Goal: Contribute content: Contribute content

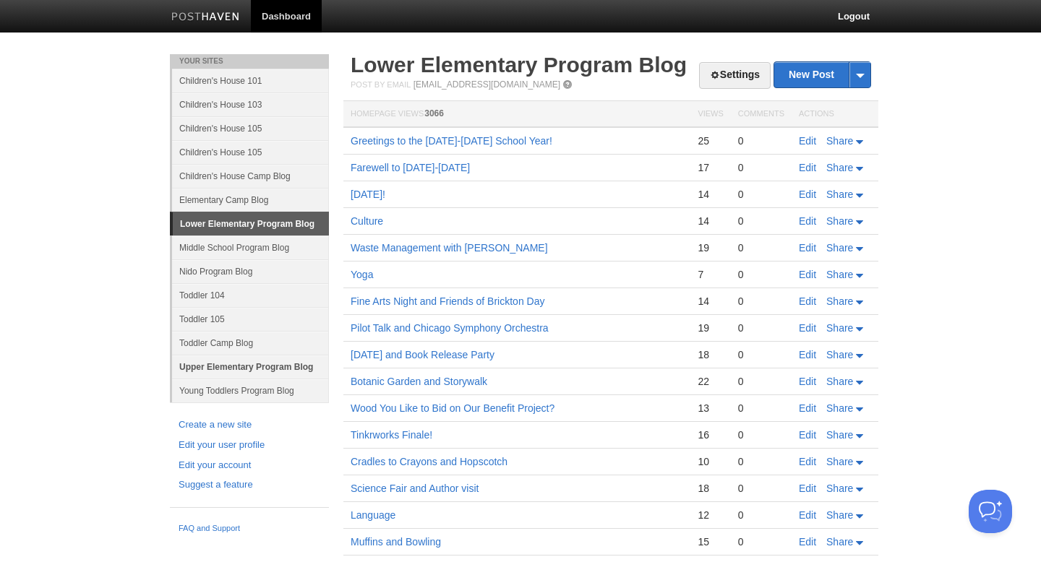
click at [225, 369] on link "Upper Elementary Program Blog" at bounding box center [250, 367] width 157 height 24
click at [259, 360] on link "Upper Elementary Program Blog" at bounding box center [250, 367] width 157 height 24
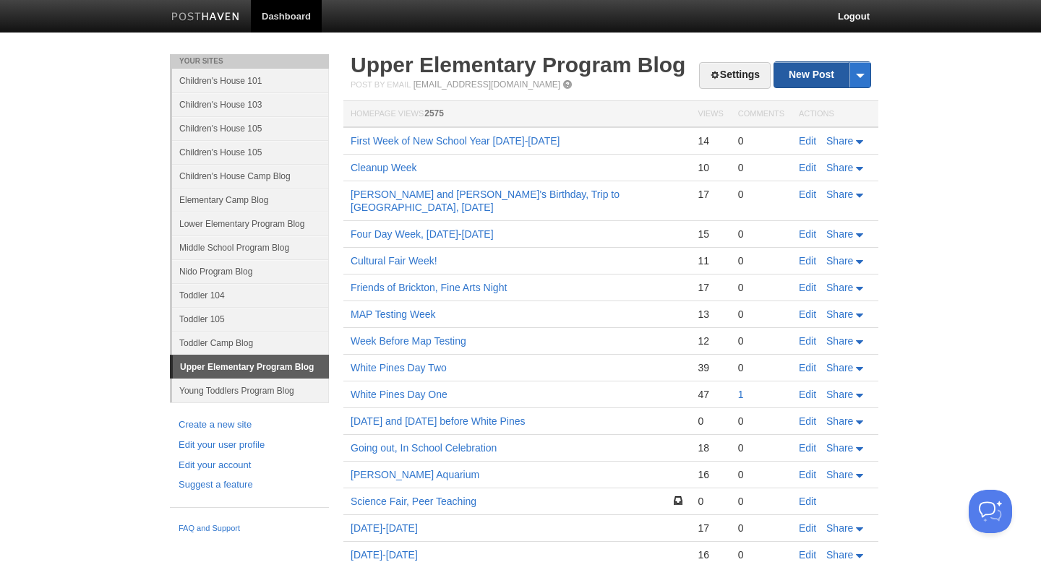
click at [823, 72] on link "New Post" at bounding box center [822, 74] width 96 height 25
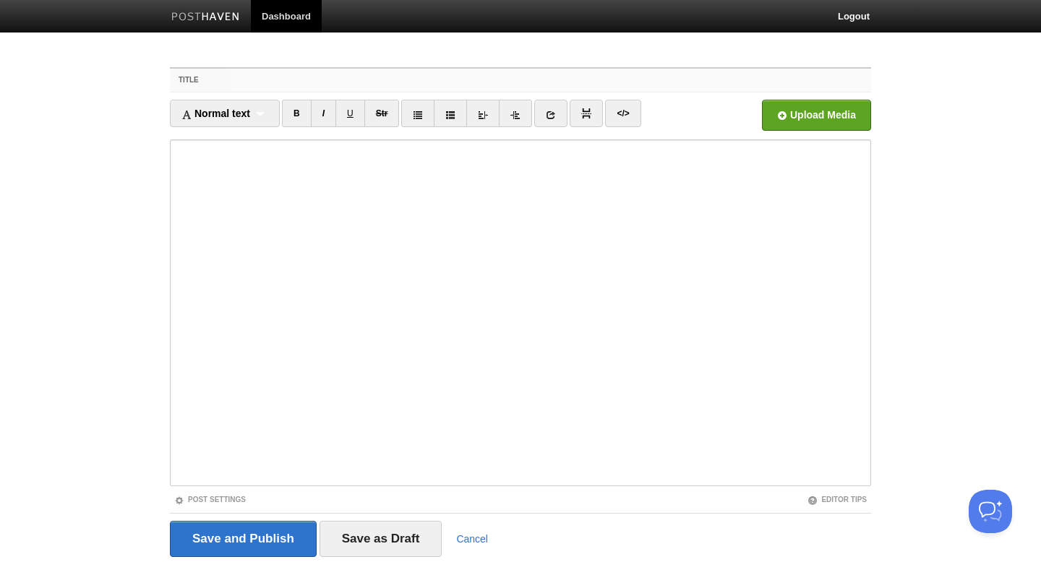
click at [404, 82] on input "Title" at bounding box center [549, 80] width 642 height 23
click at [284, 84] on input "Getting to Business" at bounding box center [549, 80] width 642 height 23
type input "Getting to Work/ Business"
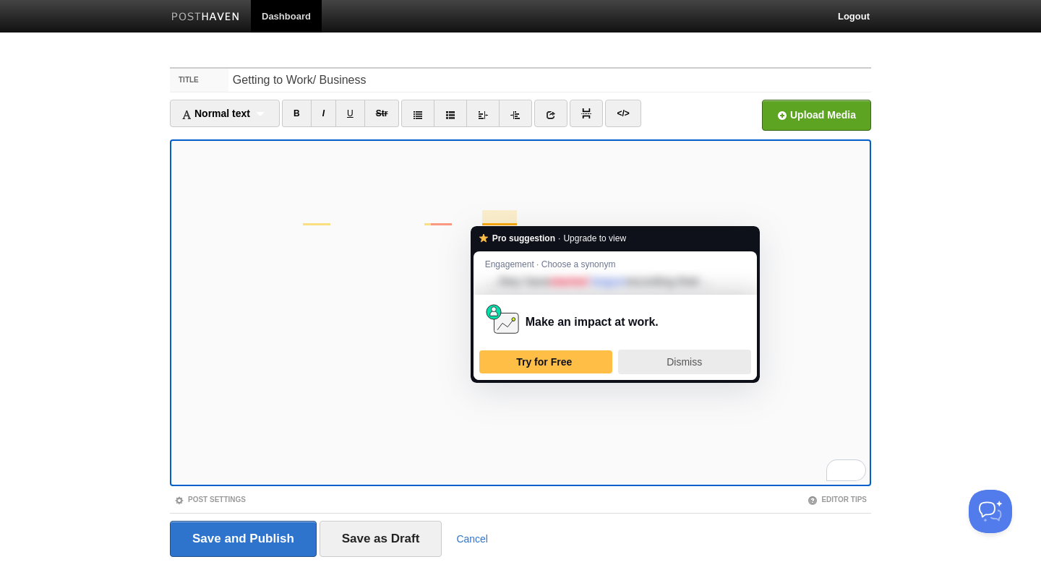
click at [665, 367] on div "Dismiss" at bounding box center [684, 361] width 120 height 23
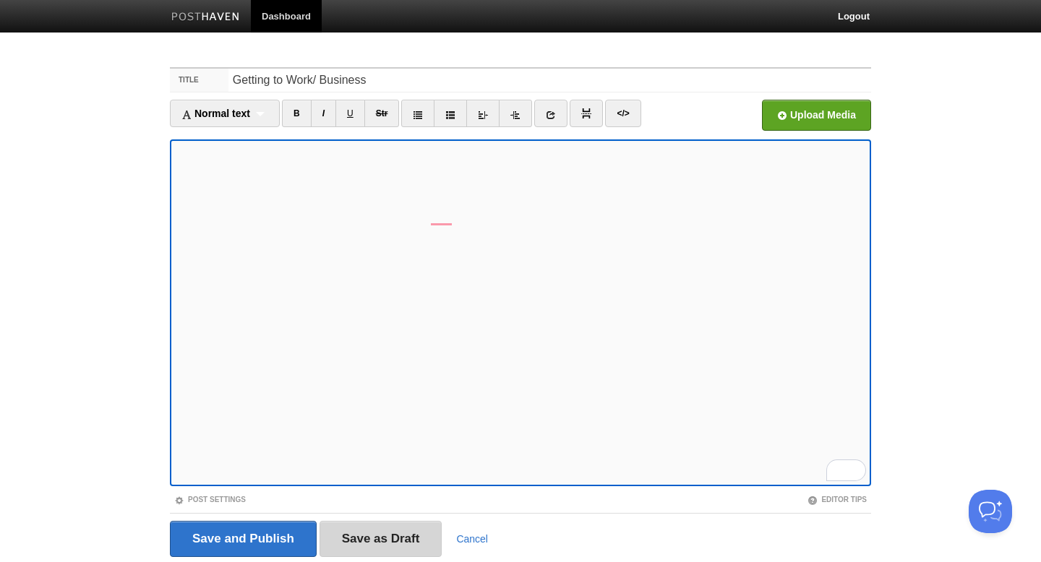
click at [391, 549] on input "Save as Draft" at bounding box center [380, 539] width 123 height 36
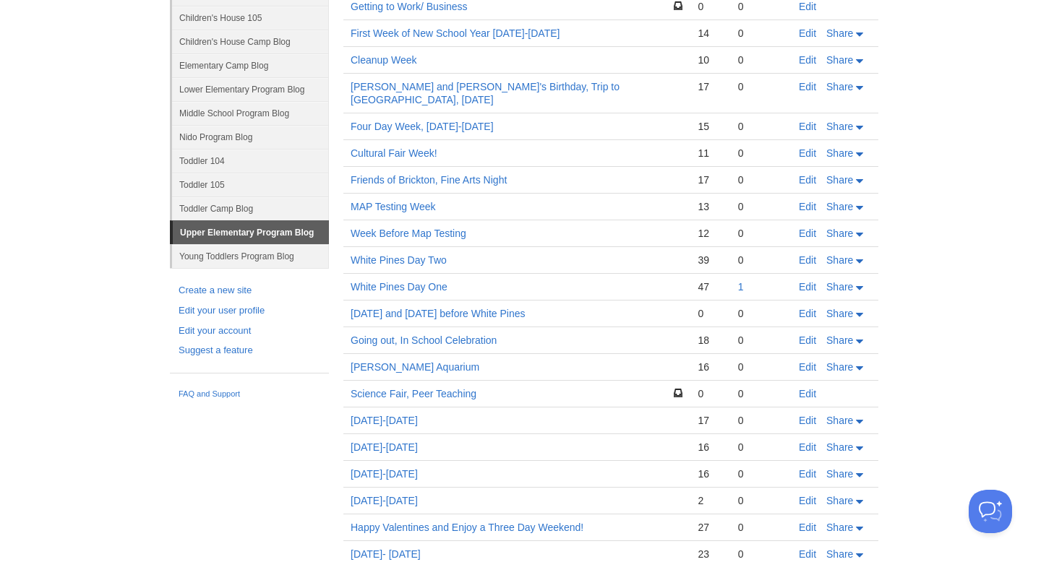
scroll to position [180, 0]
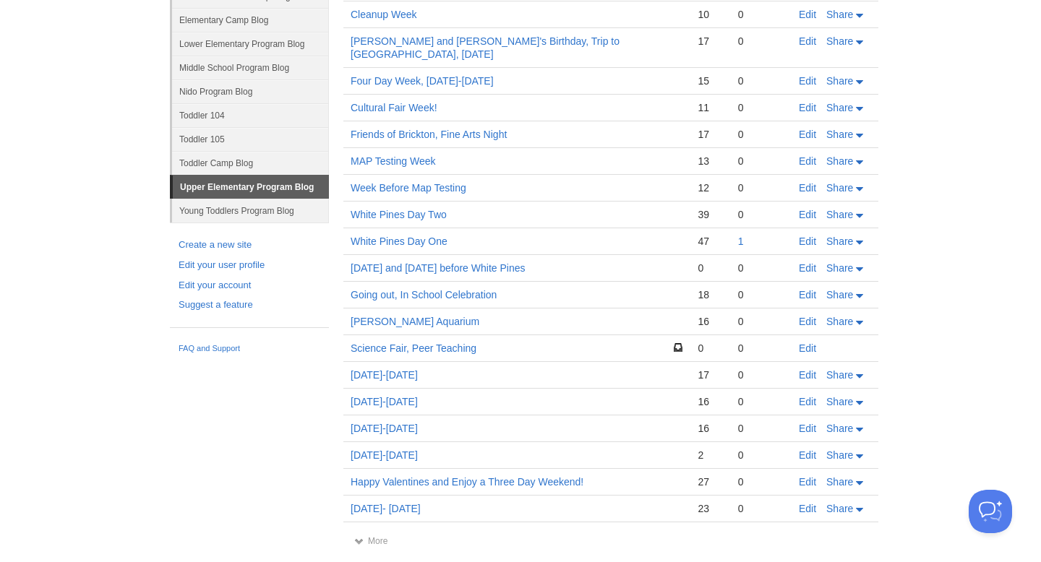
click at [374, 539] on div "Settings New Post by Web by Email Upper Elementary Program Blog Post by Email p…" at bounding box center [611, 224] width 542 height 701
click at [369, 536] on link "More" at bounding box center [370, 541] width 33 height 10
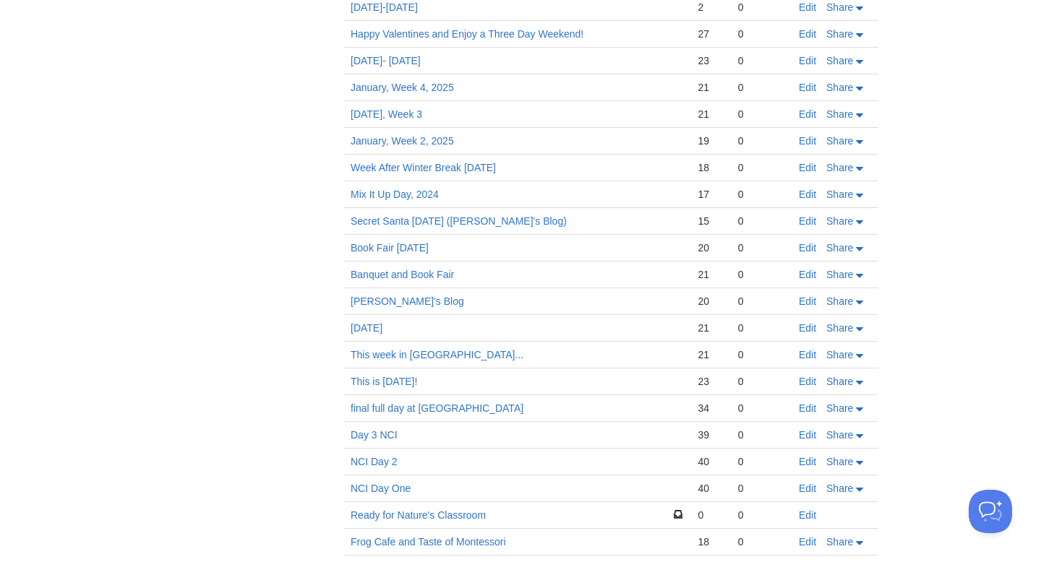
scroll to position [688, 0]
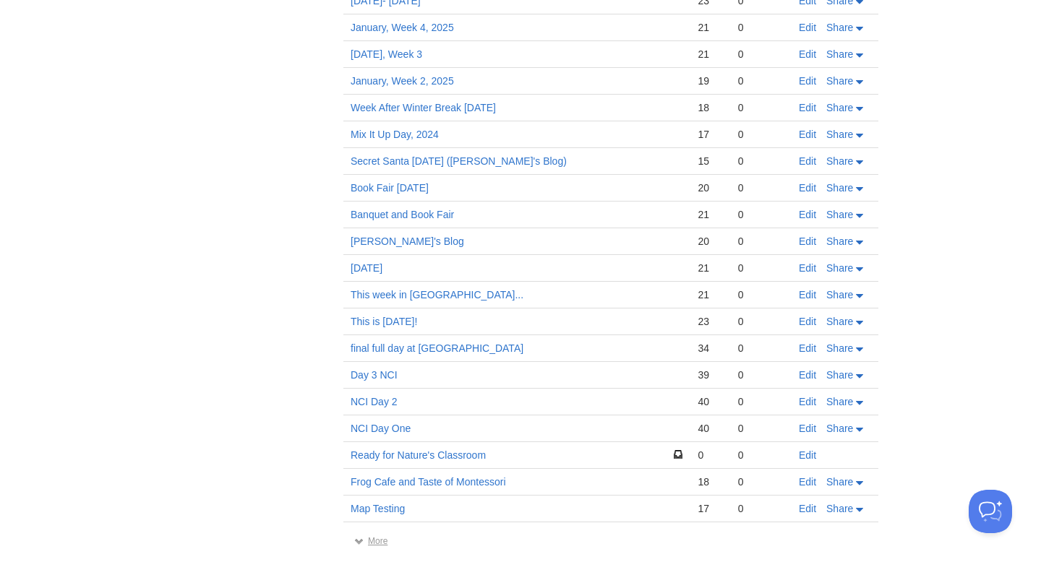
click at [377, 536] on link "More" at bounding box center [370, 541] width 33 height 10
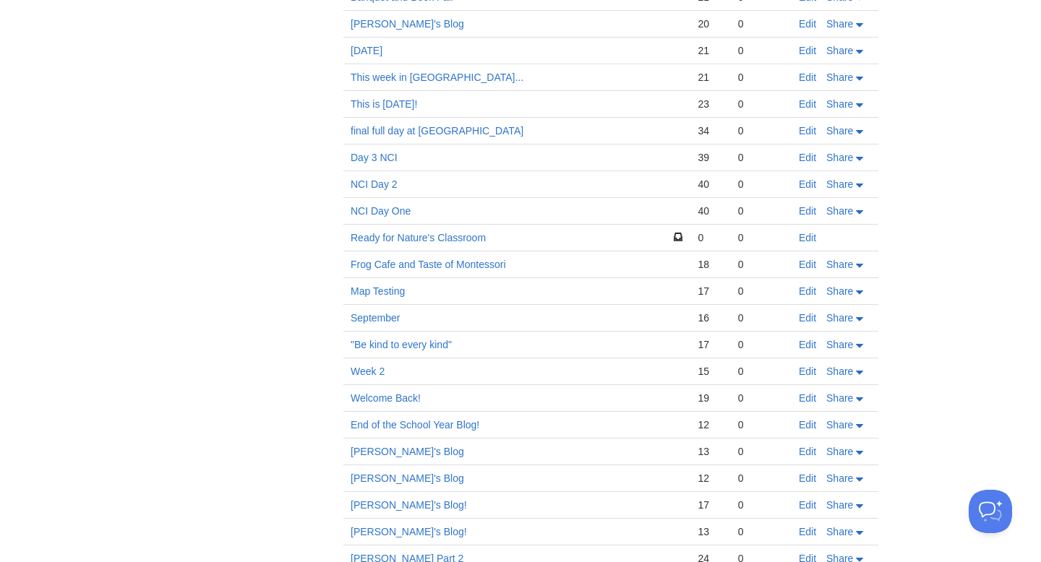
scroll to position [911, 0]
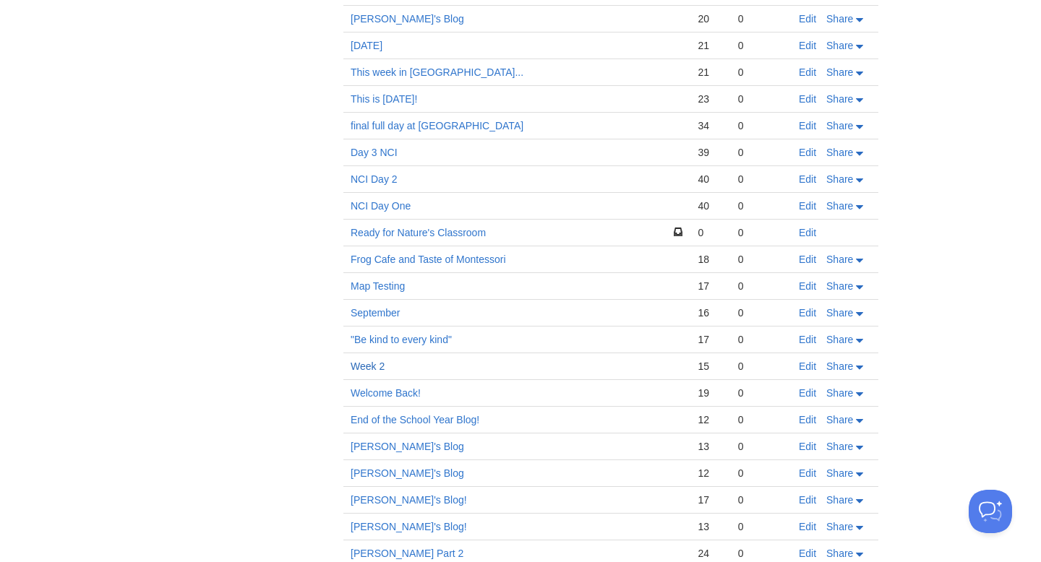
click at [375, 361] on link "Week 2" at bounding box center [367, 367] width 34 height 12
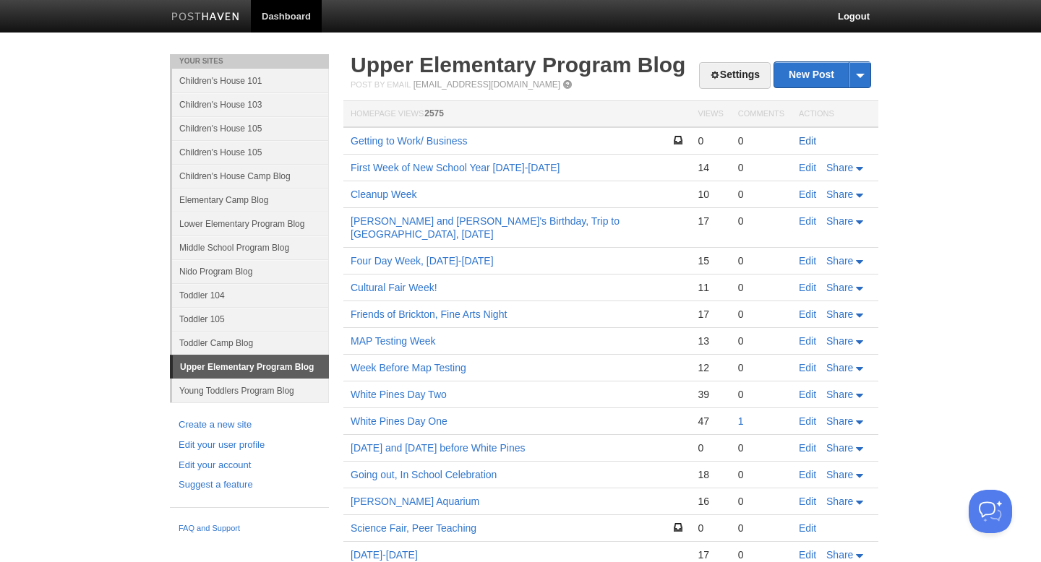
click at [811, 139] on link "Edit" at bounding box center [807, 141] width 17 height 12
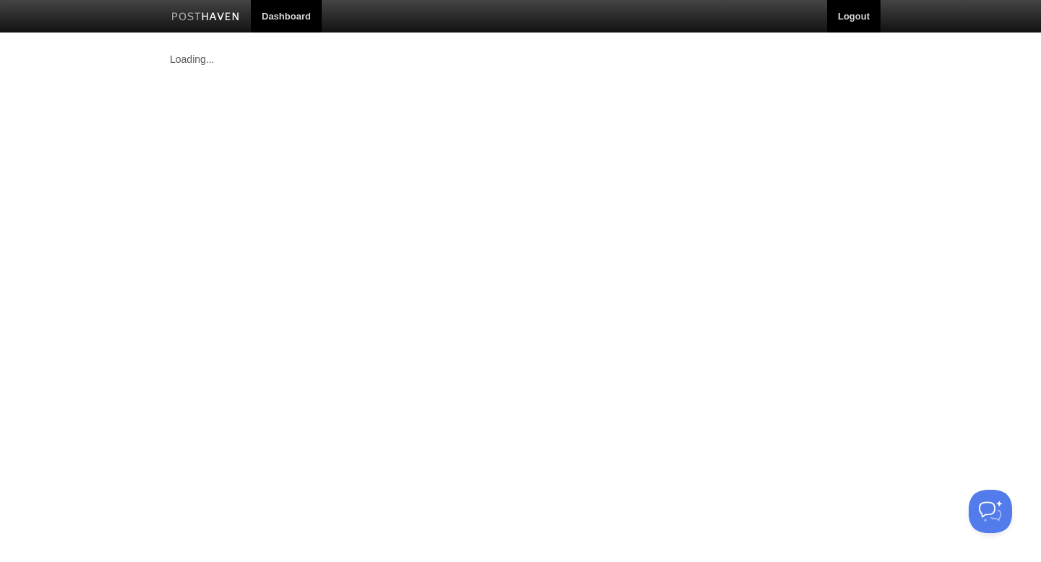
click at [856, 20] on link "Logout" at bounding box center [853, 16] width 53 height 33
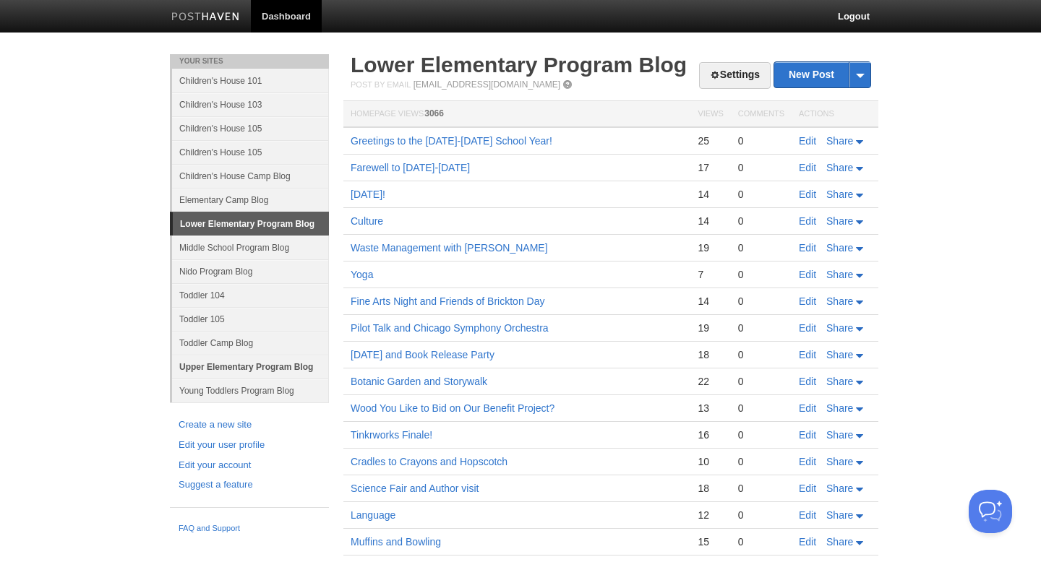
click at [232, 366] on link "Upper Elementary Program Blog" at bounding box center [250, 367] width 157 height 24
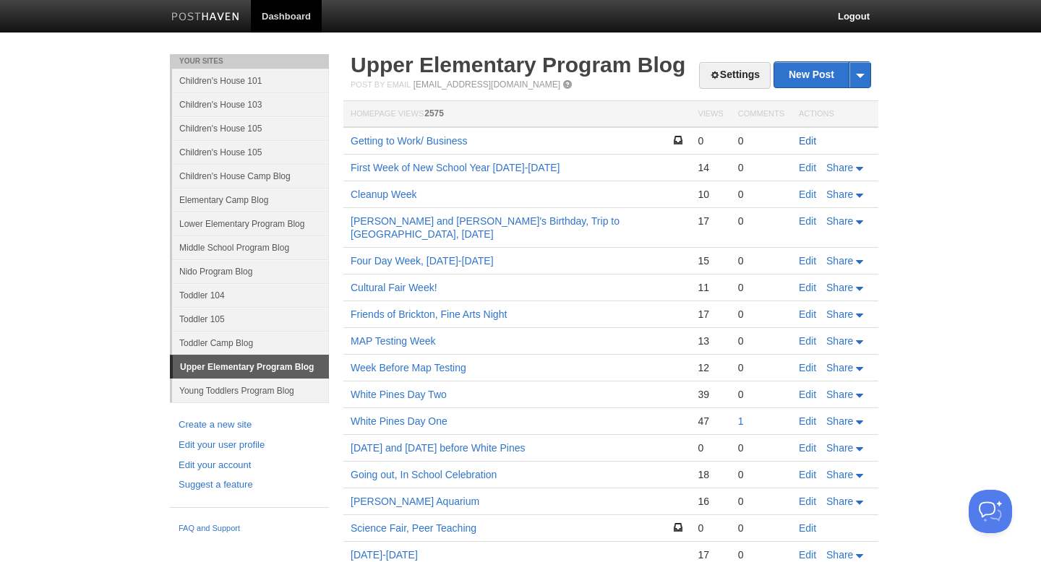
click at [804, 142] on link "Edit" at bounding box center [807, 141] width 17 height 12
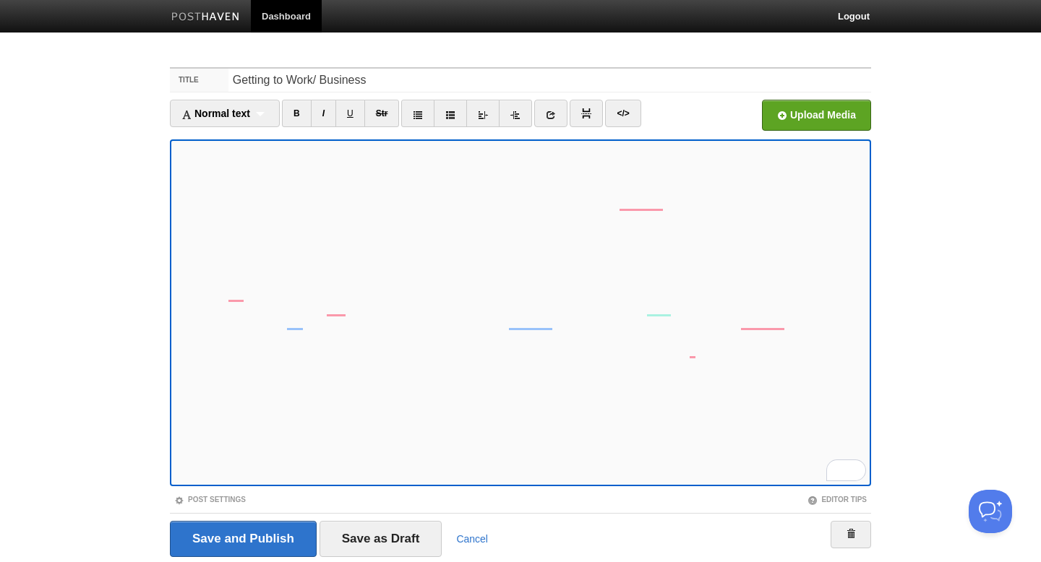
click at [173, 291] on iframe at bounding box center [520, 312] width 701 height 347
click at [157, 232] on button "See rewrite suggestions" at bounding box center [157, 196] width 12 height 113
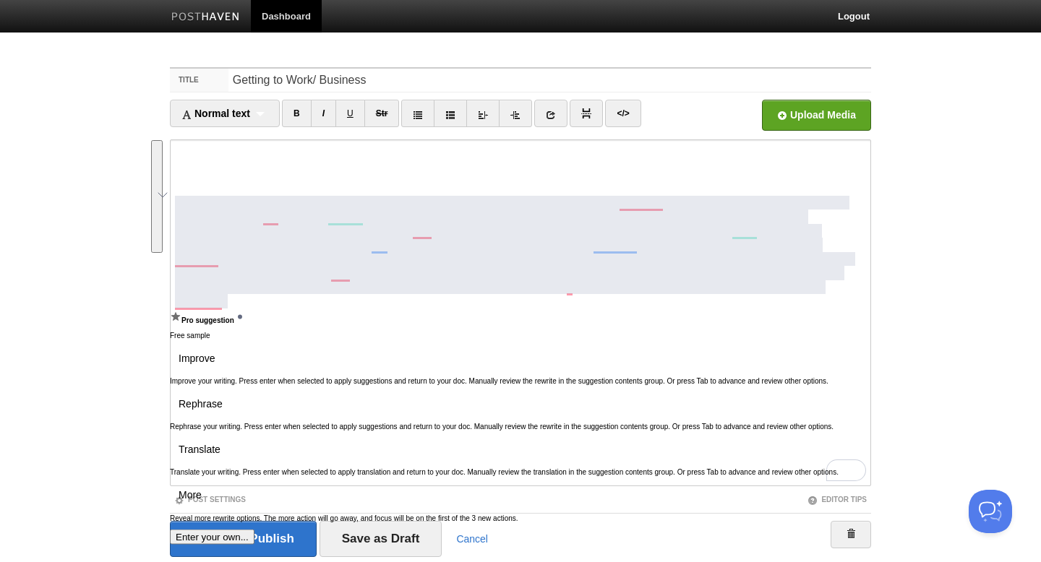
scroll to position [77, 0]
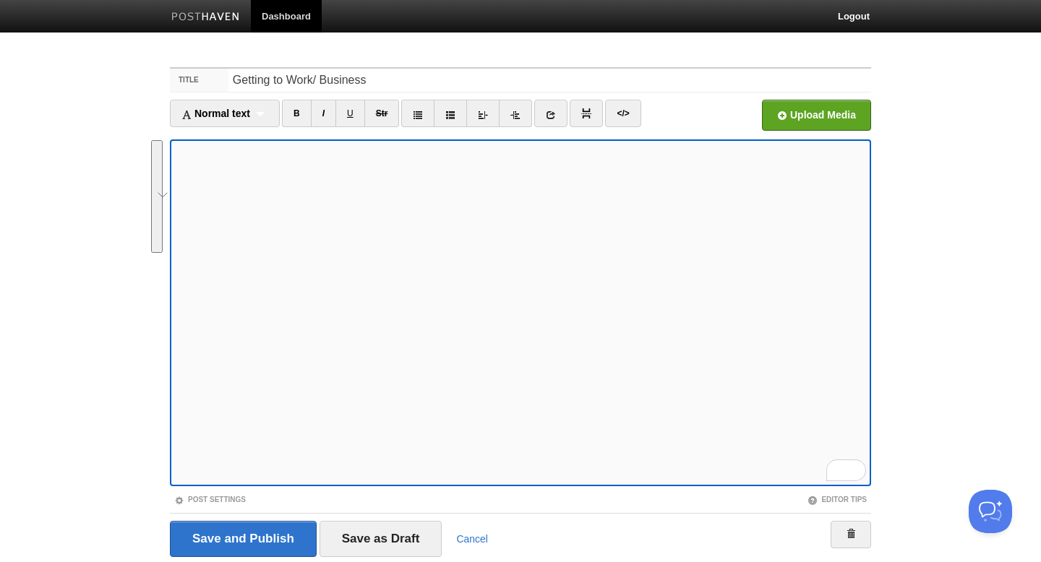
click at [157, 253] on button "See rewrite suggestions" at bounding box center [157, 196] width 12 height 113
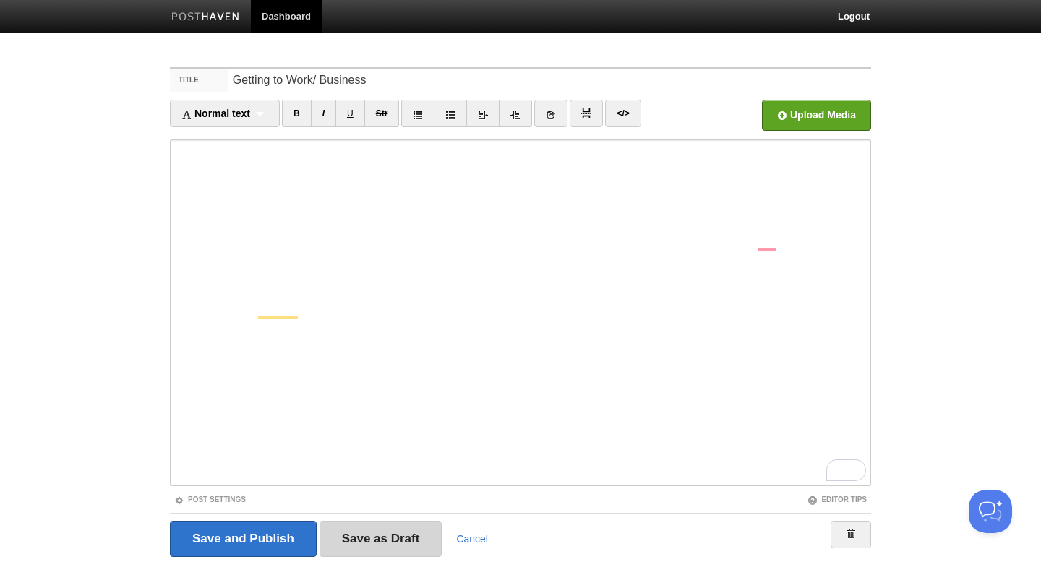
click at [402, 528] on input "Save as Draft" at bounding box center [380, 539] width 123 height 36
